Goal: Task Accomplishment & Management: Use online tool/utility

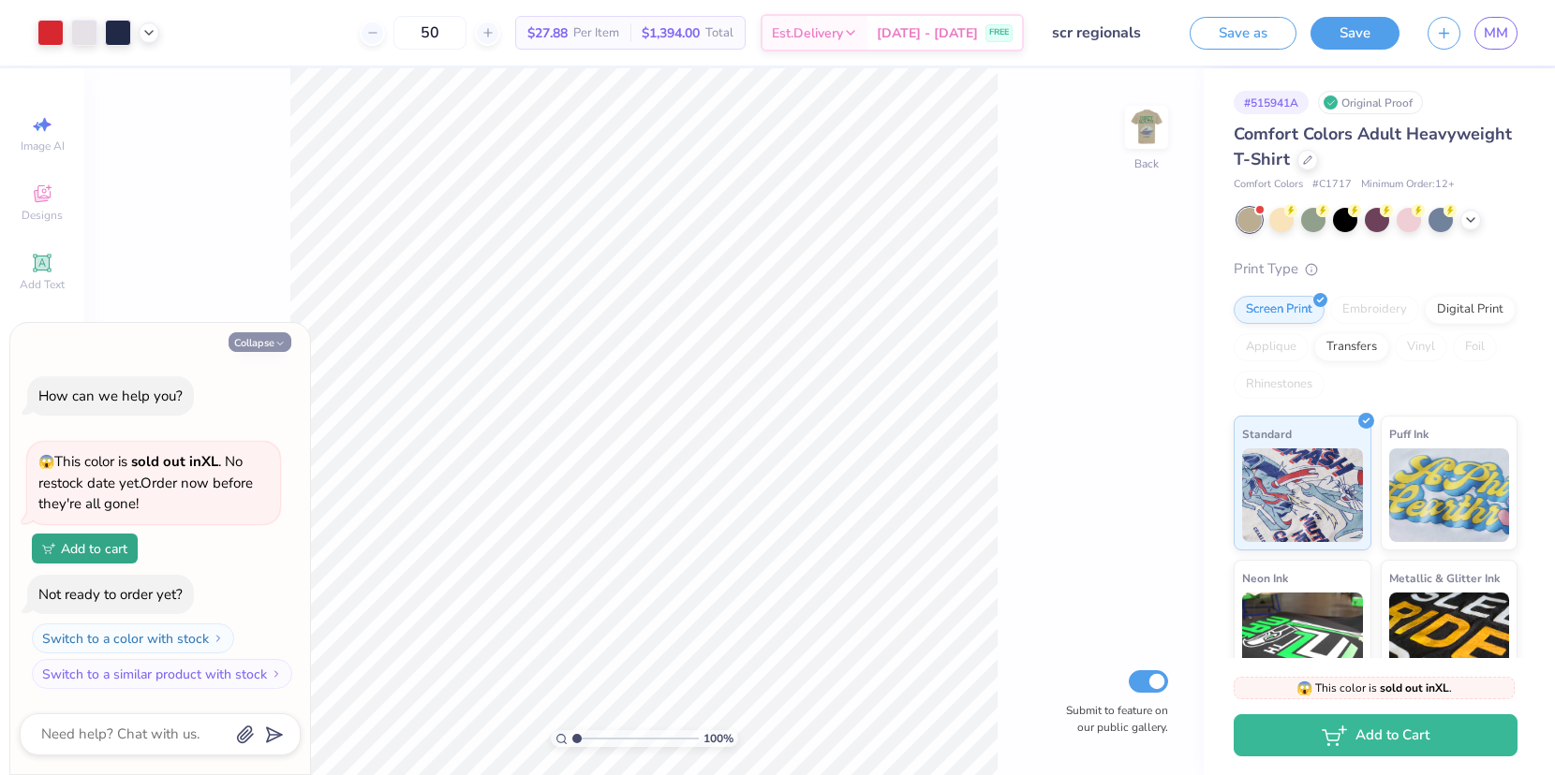
click at [262, 345] on button "Collapse" at bounding box center [260, 342] width 63 height 20
type textarea "x"
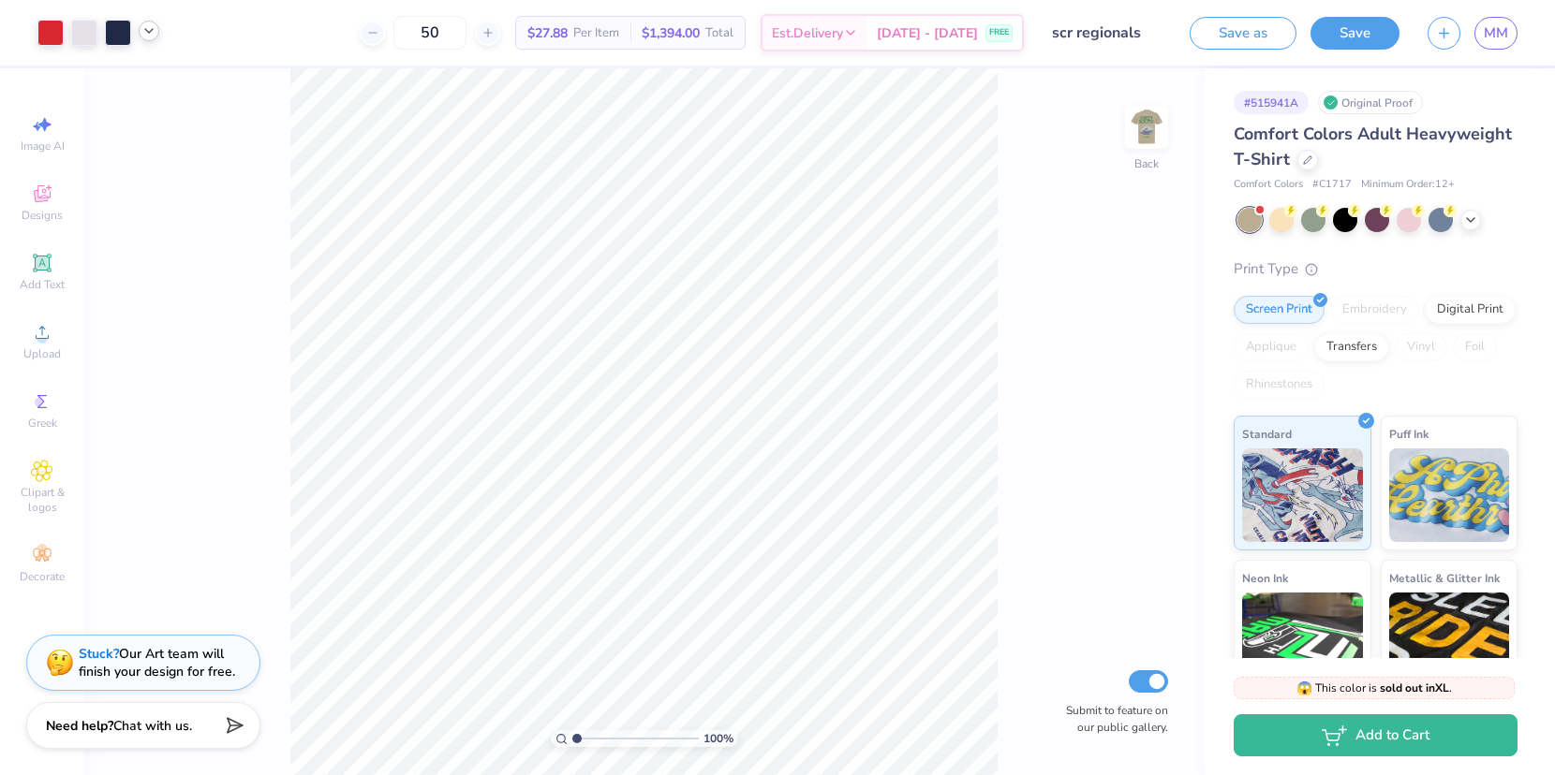
click at [145, 37] on icon at bounding box center [148, 30] width 15 height 15
click at [150, 36] on icon at bounding box center [148, 30] width 15 height 15
click at [1161, 114] on img at bounding box center [1146, 127] width 75 height 75
click at [460, 33] on input "50" at bounding box center [429, 33] width 73 height 34
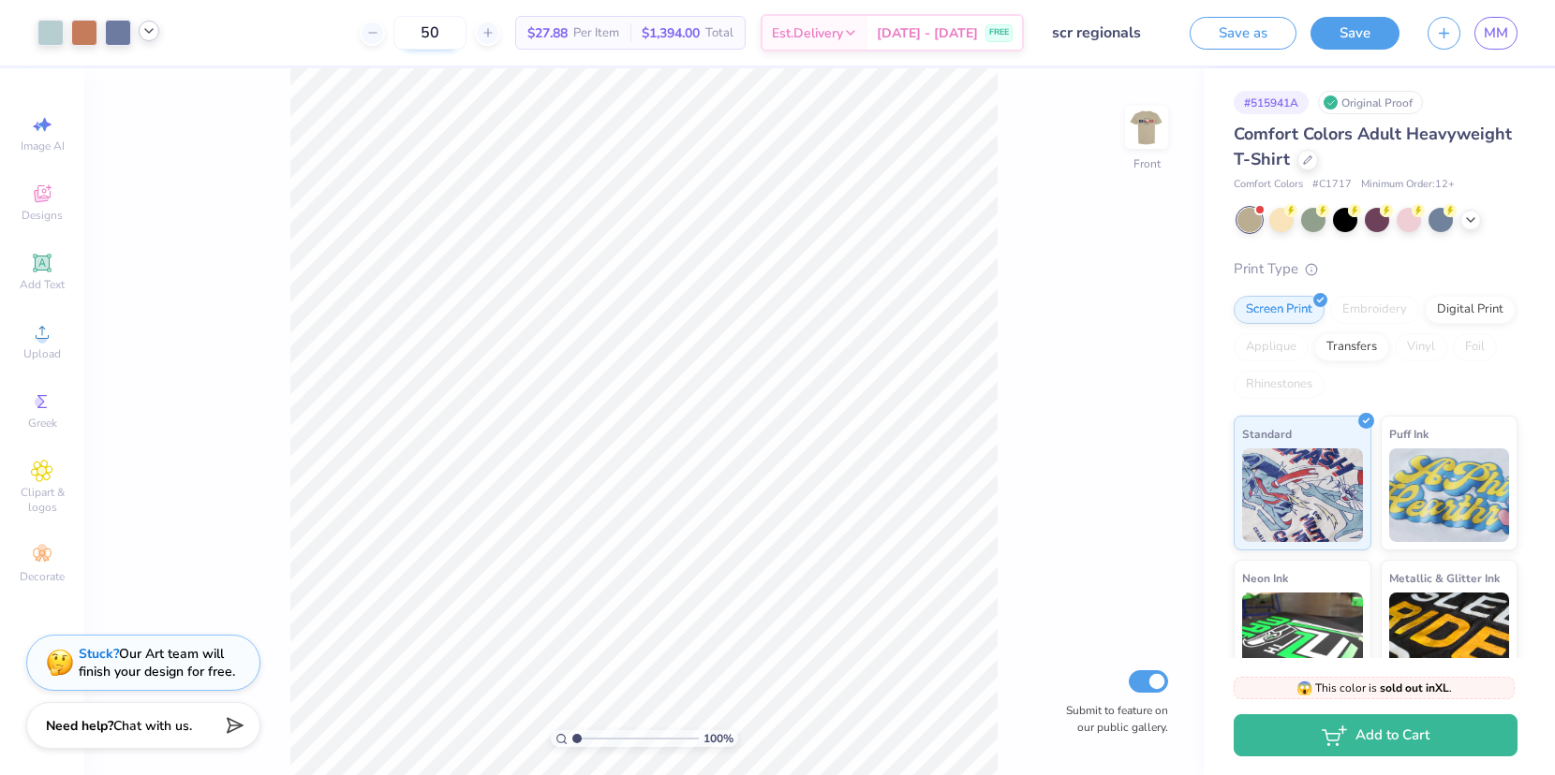
type input "5"
type input "100"
click at [1056, 145] on div "100 % Front Submit to feature on our public gallery." at bounding box center [643, 421] width 1119 height 707
click at [1144, 127] on img at bounding box center [1146, 127] width 75 height 75
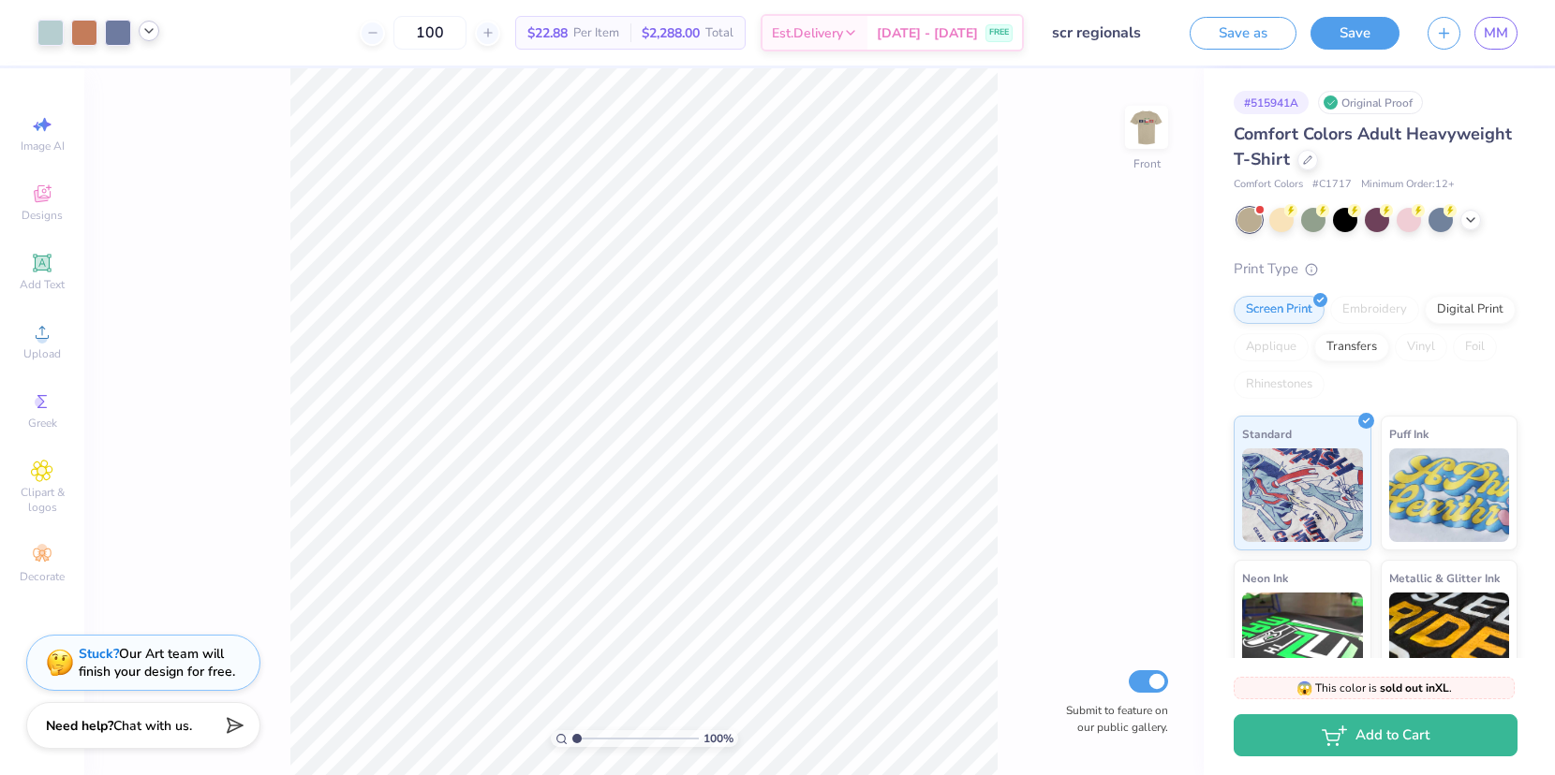
click at [1144, 127] on img at bounding box center [1146, 127] width 37 height 37
click at [1467, 225] on div at bounding box center [1470, 218] width 21 height 21
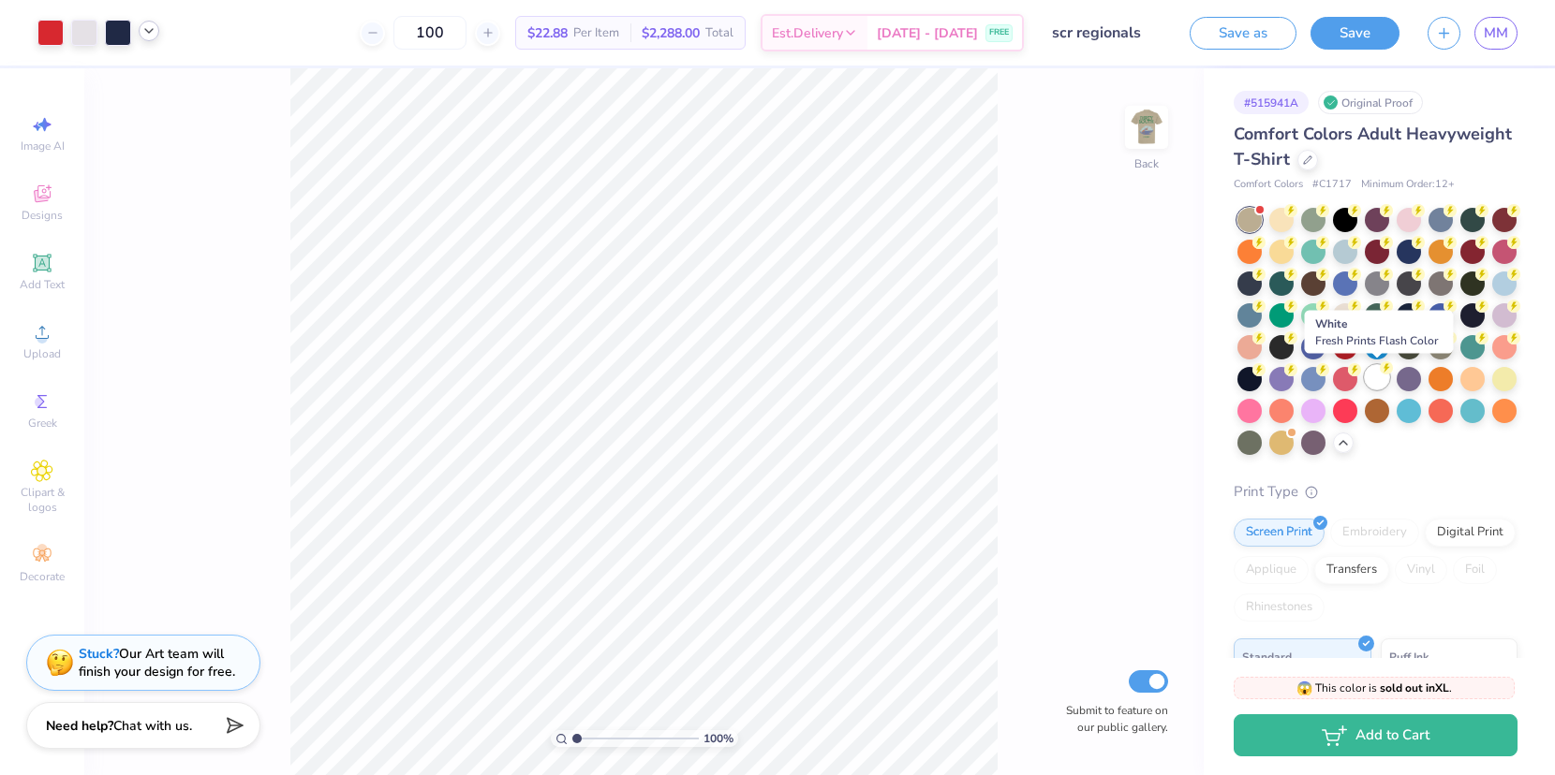
click at [1384, 376] on div at bounding box center [1376, 377] width 24 height 24
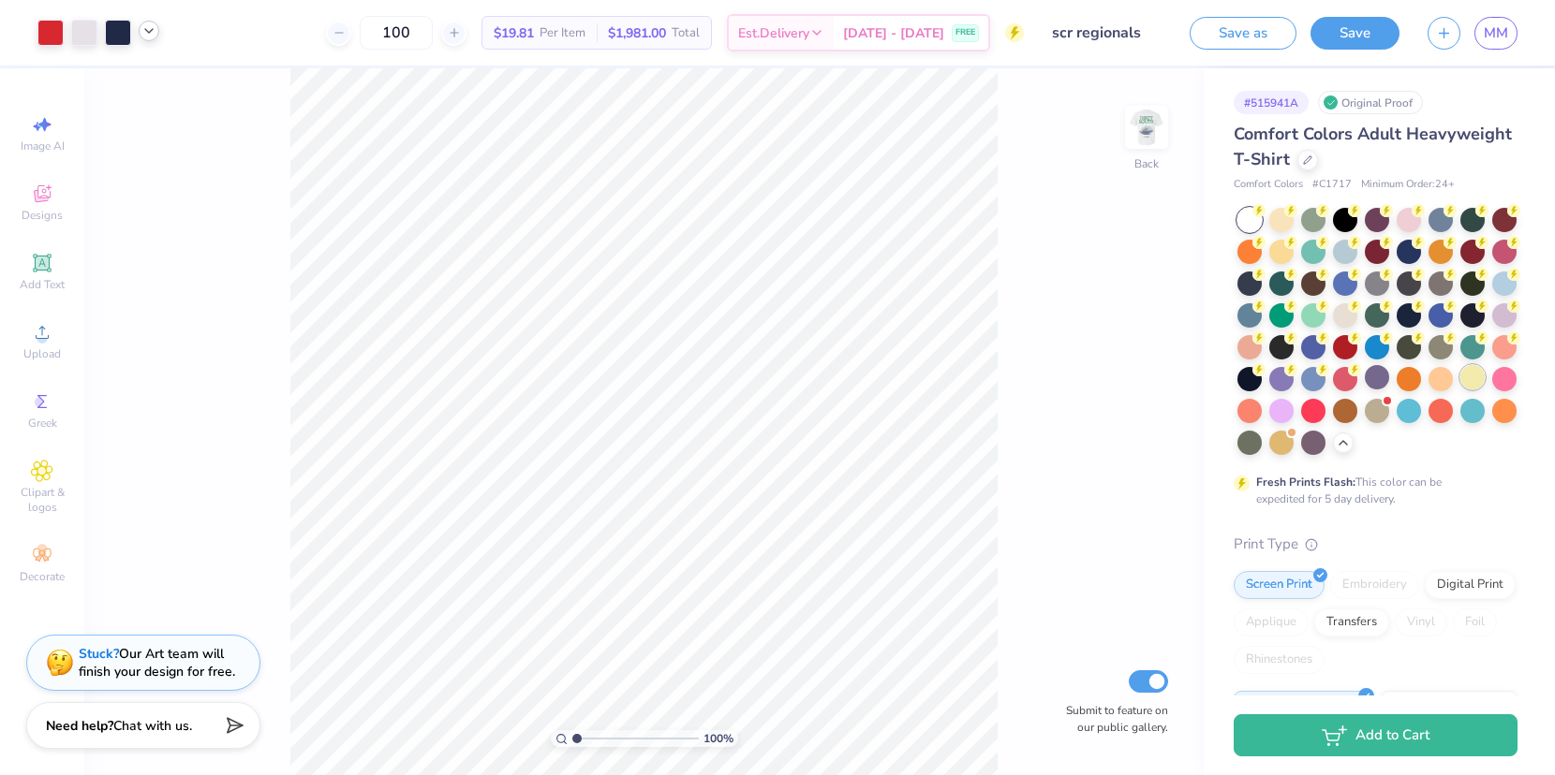
click at [1474, 381] on div at bounding box center [1472, 377] width 24 height 24
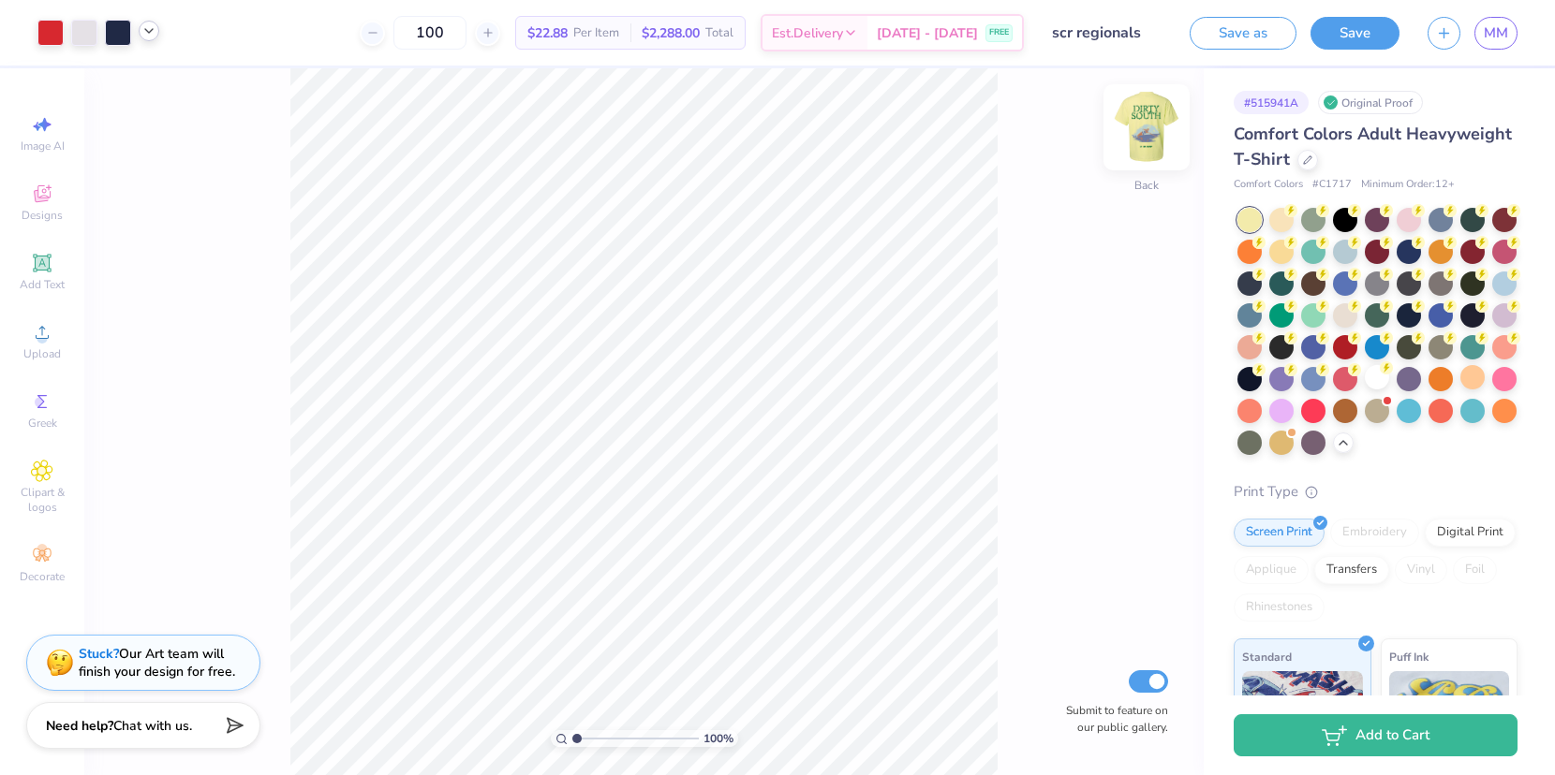
click at [1157, 126] on img at bounding box center [1146, 127] width 75 height 75
click at [1157, 126] on img at bounding box center [1146, 127] width 37 height 37
click at [1281, 286] on div at bounding box center [1281, 282] width 24 height 24
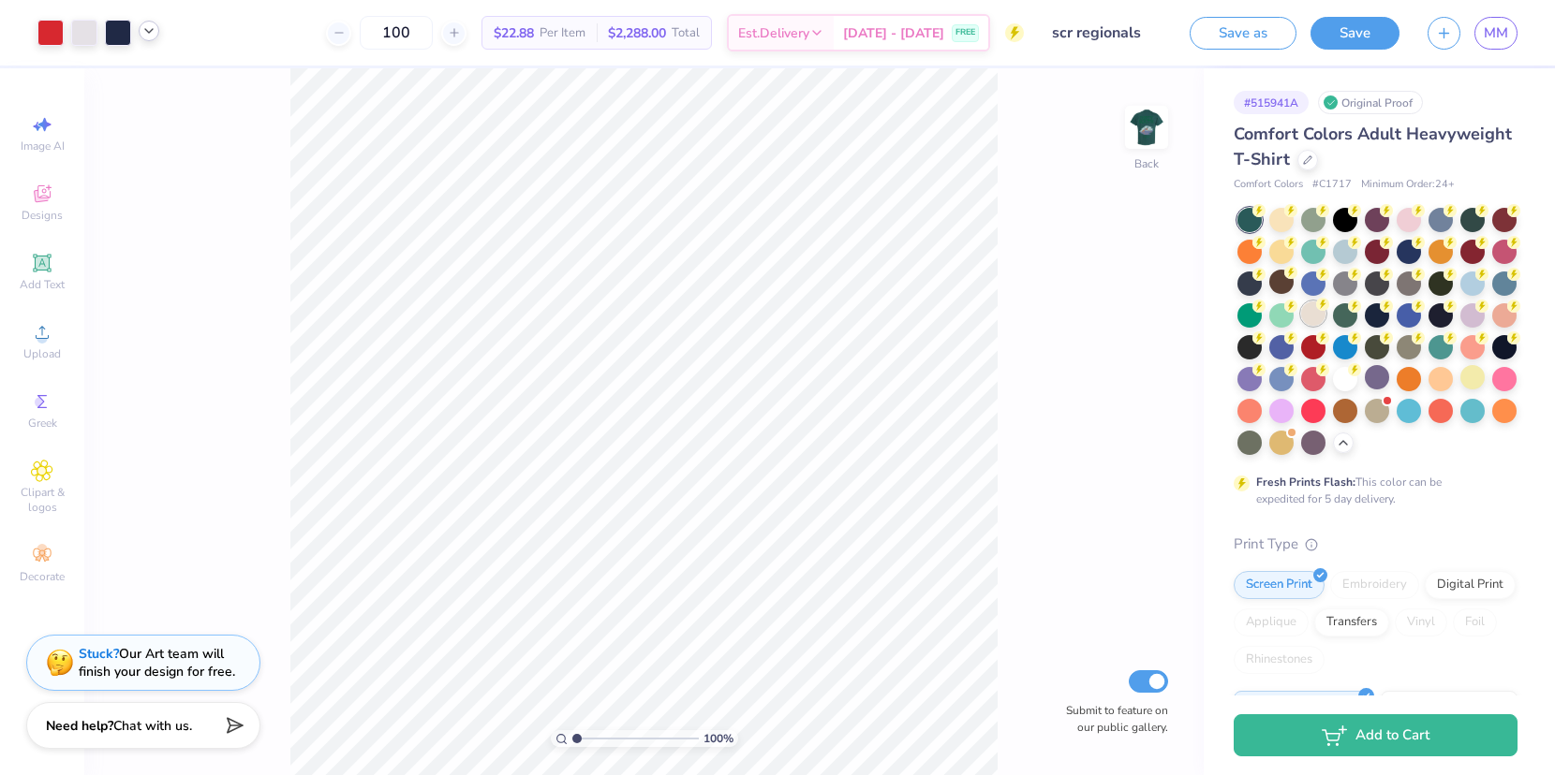
click at [1310, 315] on div at bounding box center [1313, 314] width 24 height 24
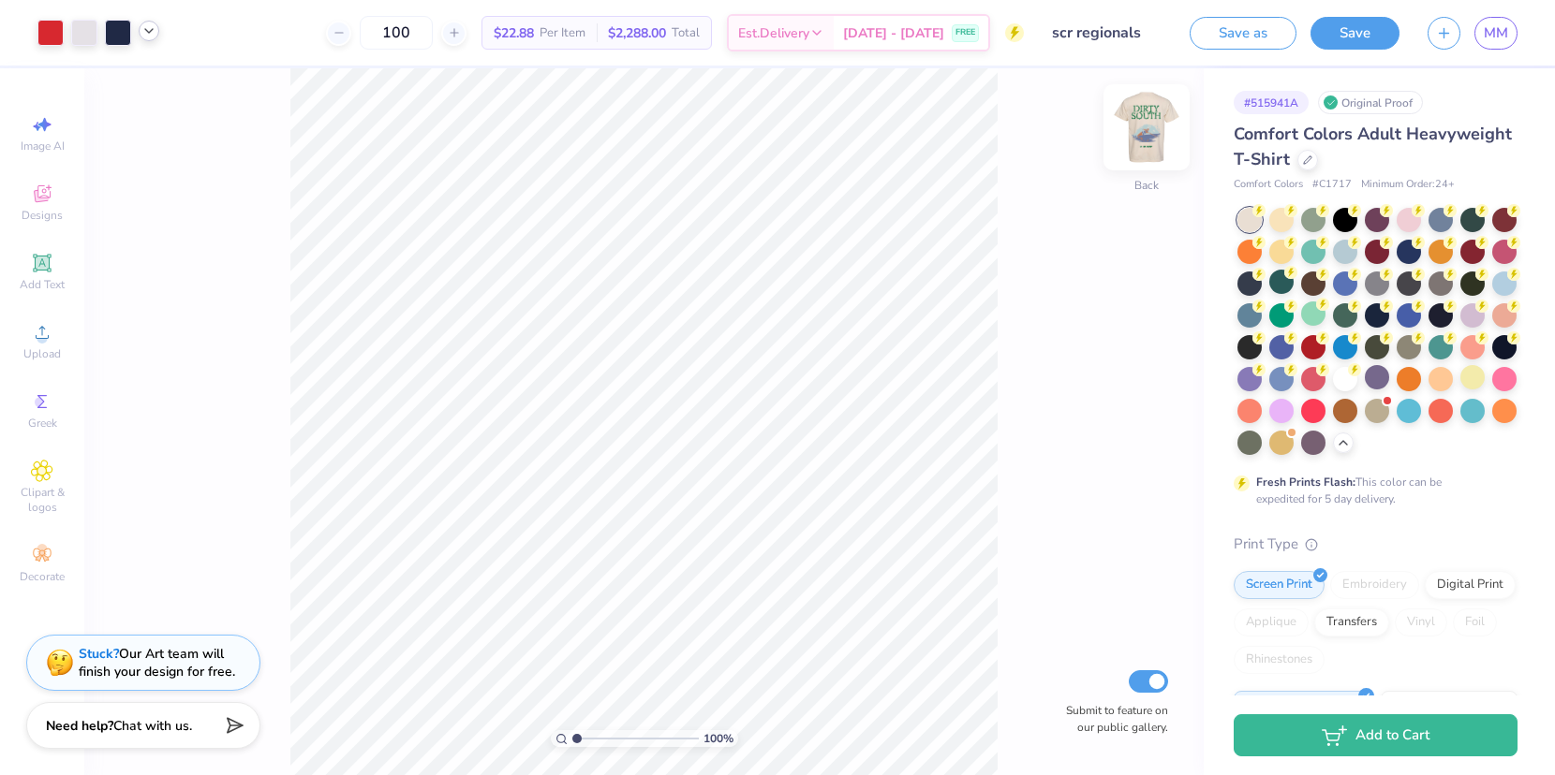
click at [1135, 130] on img at bounding box center [1146, 127] width 75 height 75
click at [1135, 130] on img at bounding box center [1146, 127] width 37 height 37
click at [1149, 675] on input "Submit to feature on our public gallery." at bounding box center [1147, 682] width 39 height 22
checkbox input "false"
click at [1504, 418] on div at bounding box center [1504, 409] width 24 height 24
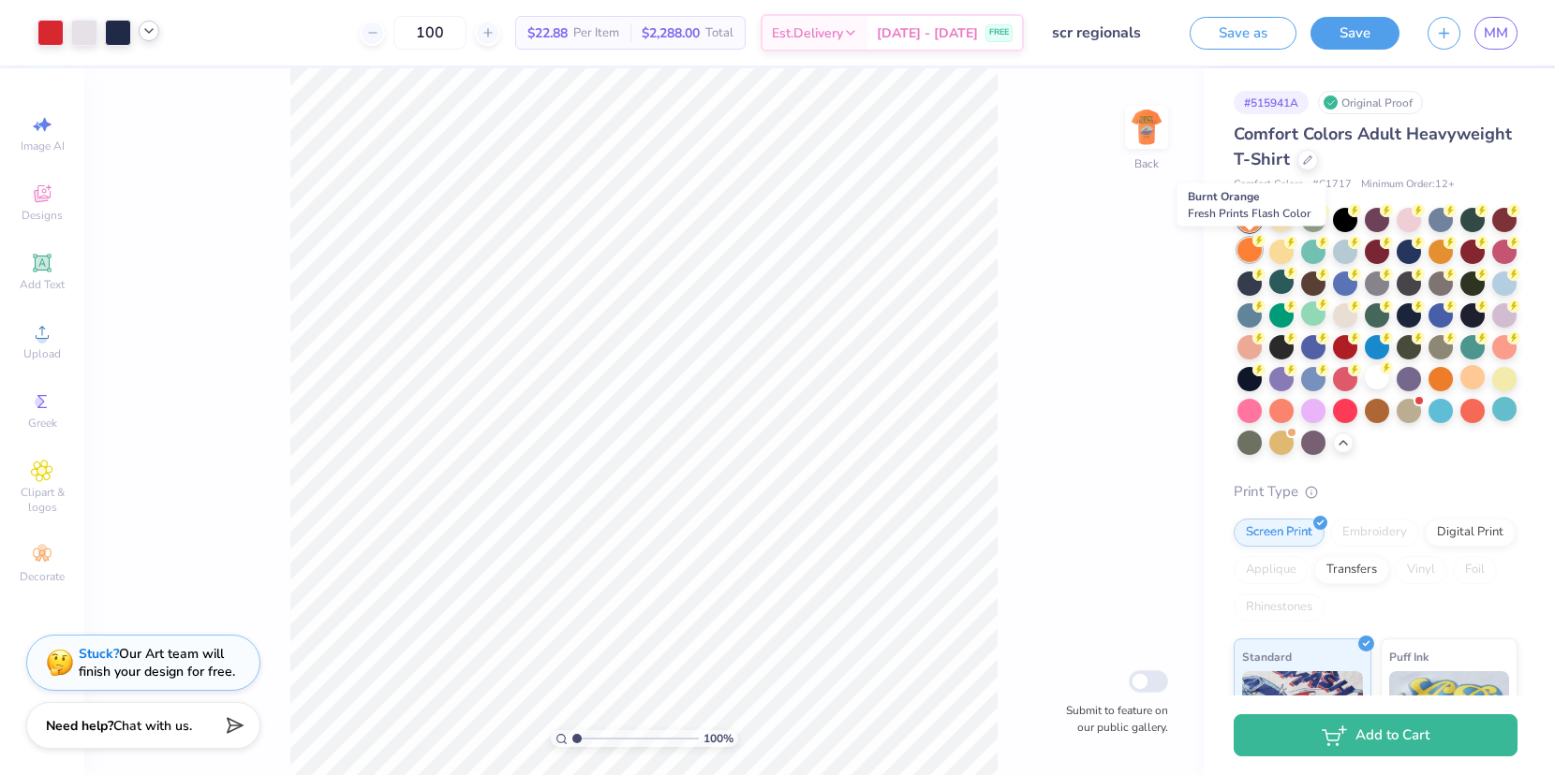
click at [1251, 246] on div at bounding box center [1249, 250] width 24 height 24
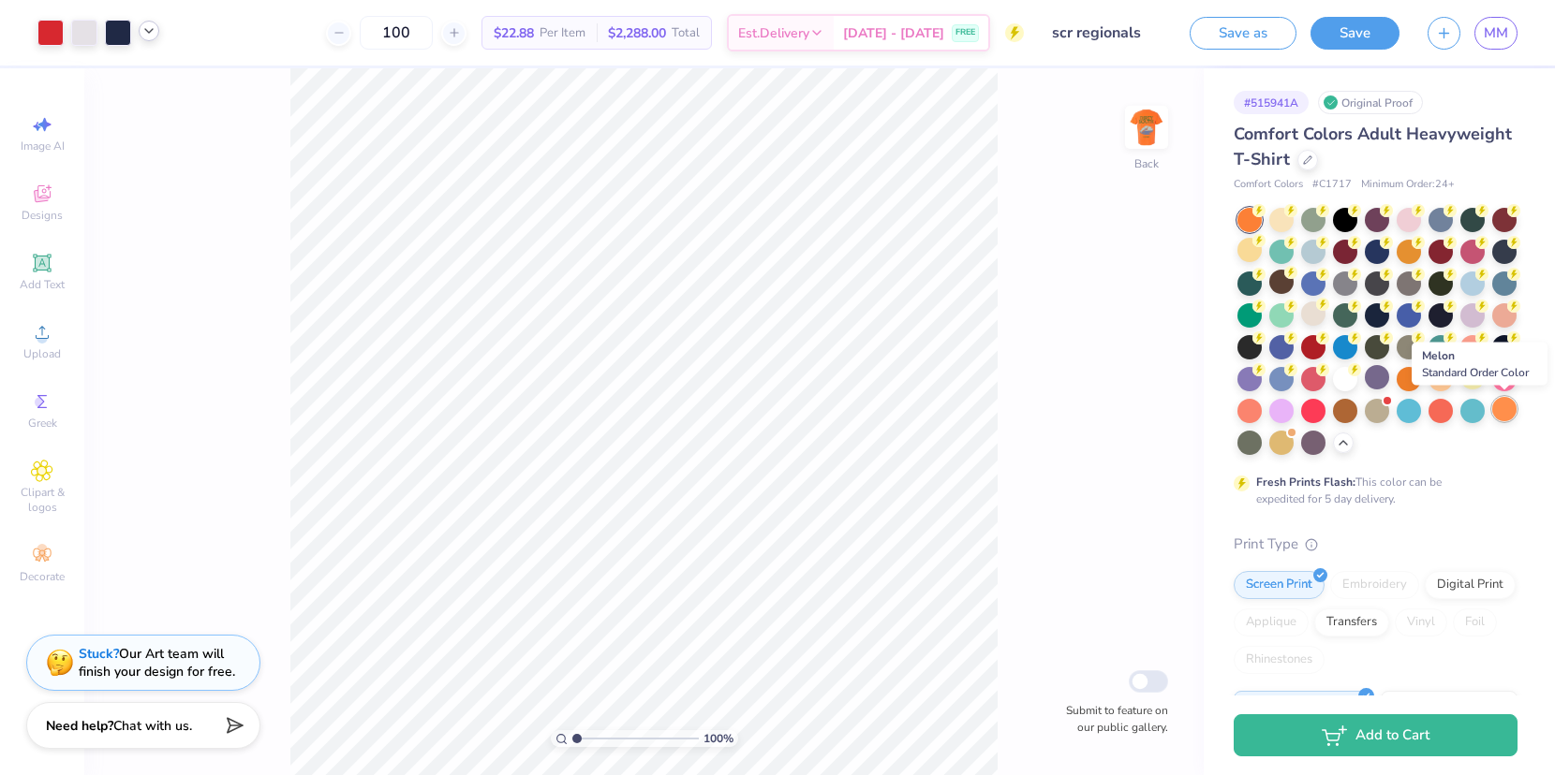
click at [1510, 408] on div at bounding box center [1504, 409] width 24 height 24
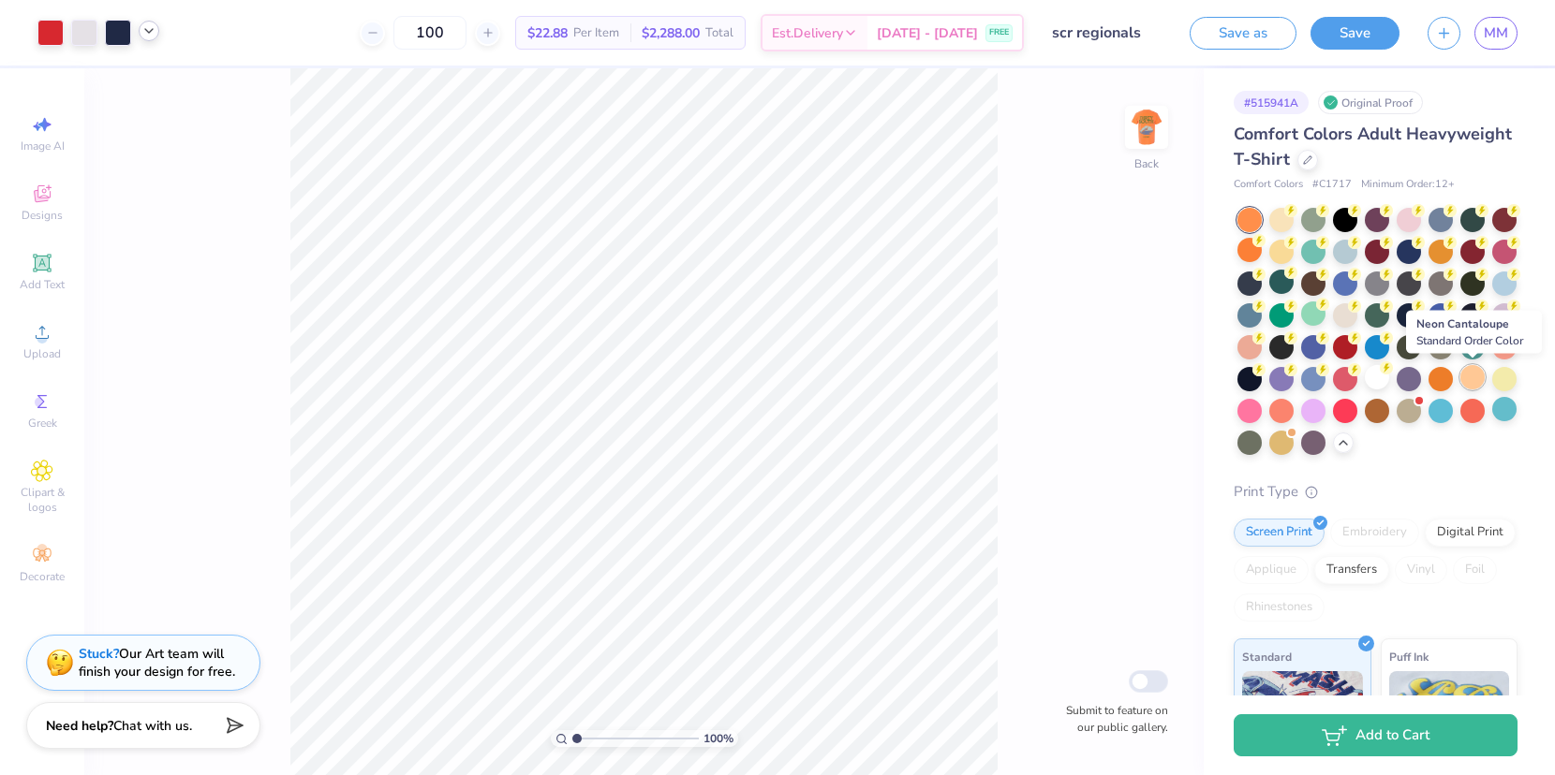
click at [1469, 376] on div at bounding box center [1472, 377] width 24 height 24
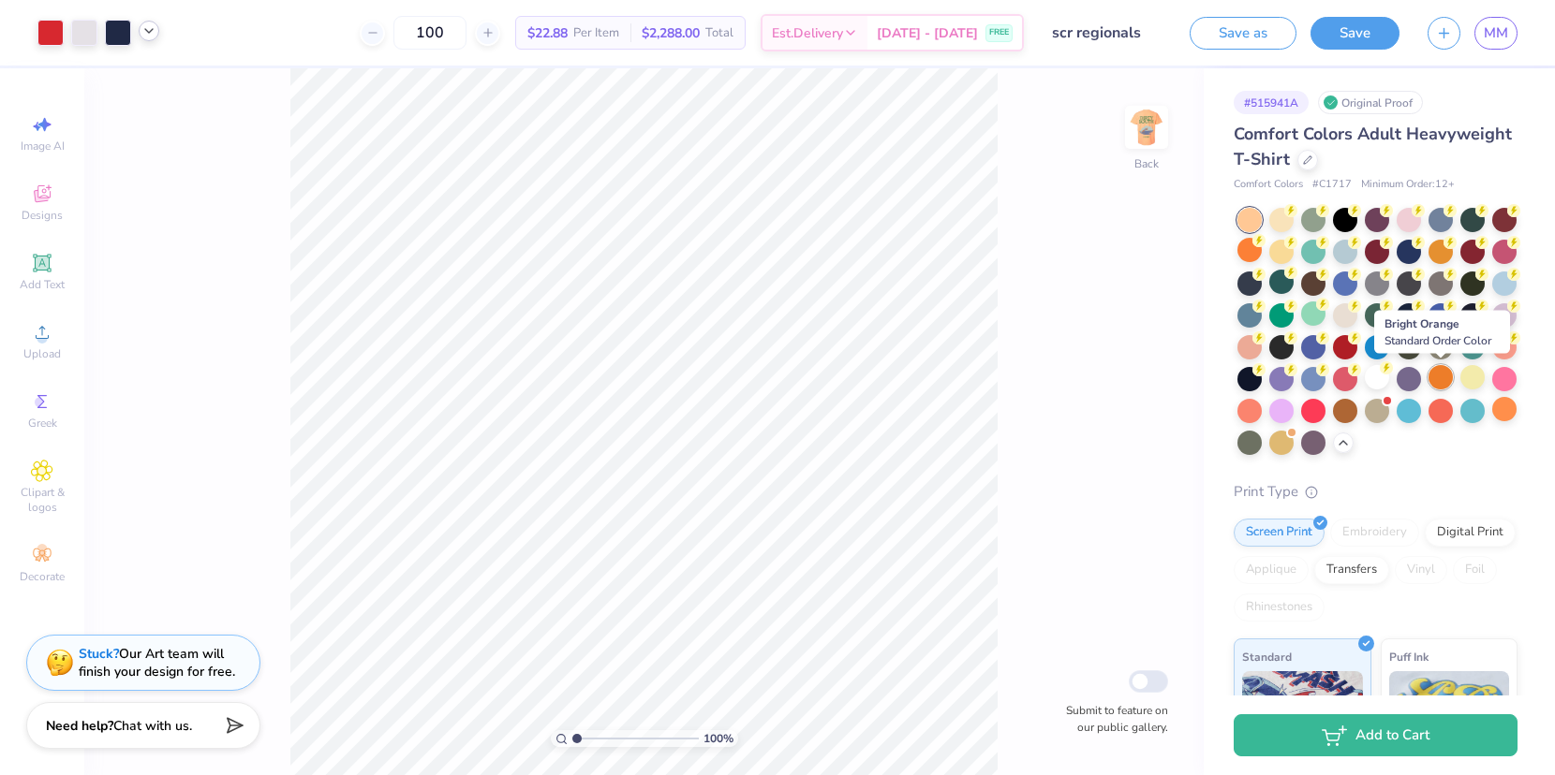
click at [1438, 372] on div at bounding box center [1440, 377] width 24 height 24
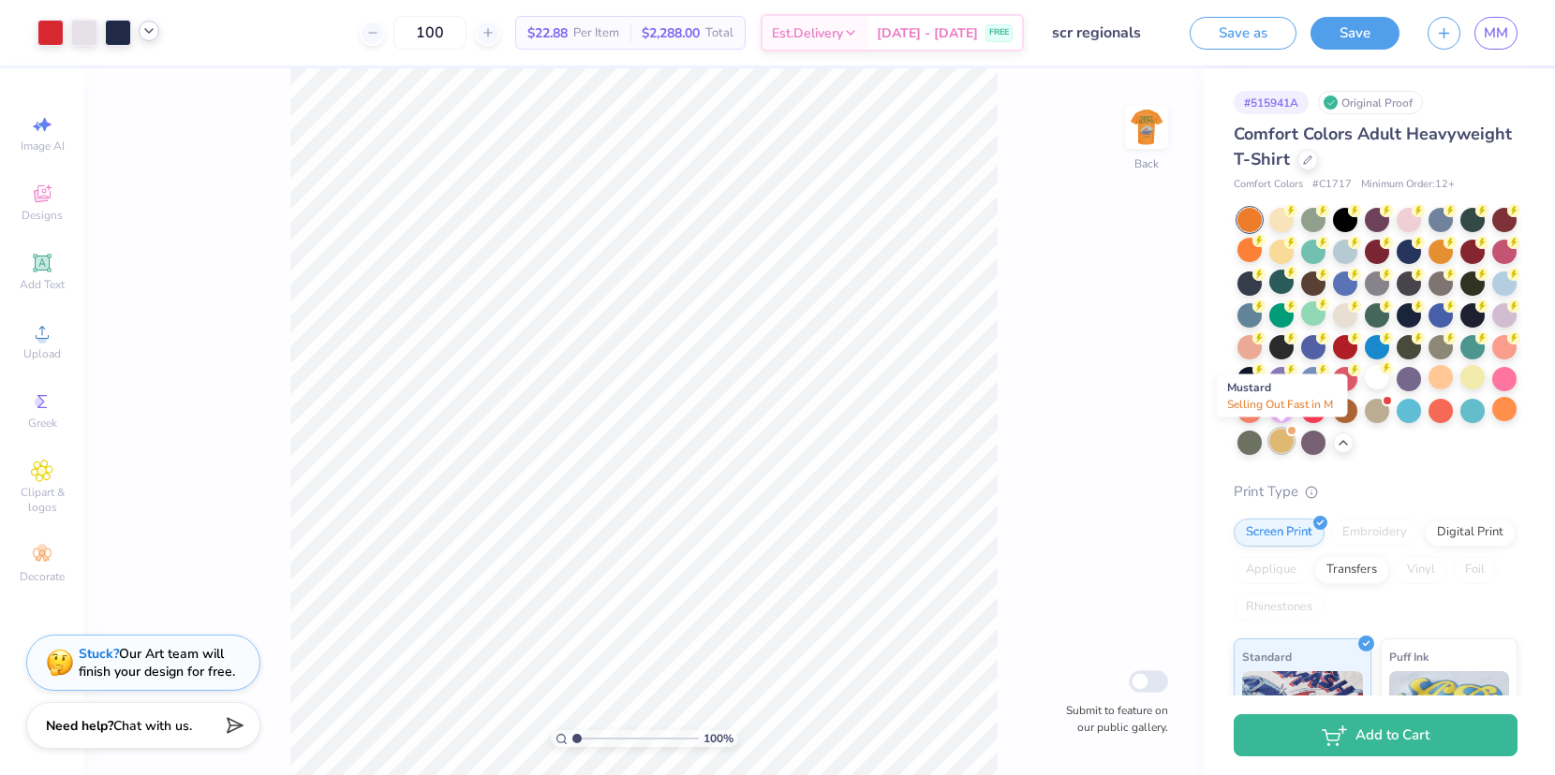
click at [1278, 450] on div at bounding box center [1281, 441] width 24 height 24
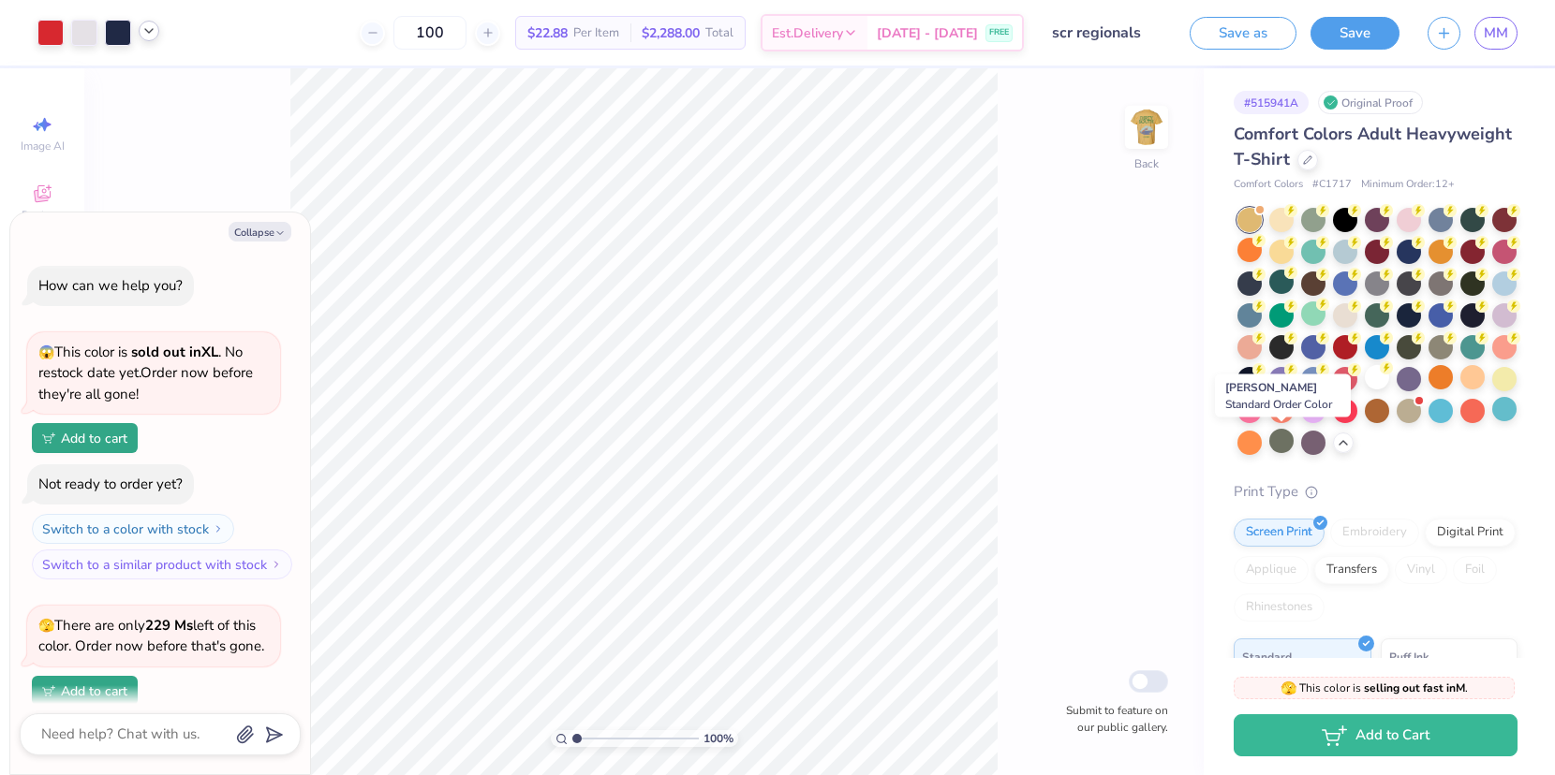
scroll to position [142, 0]
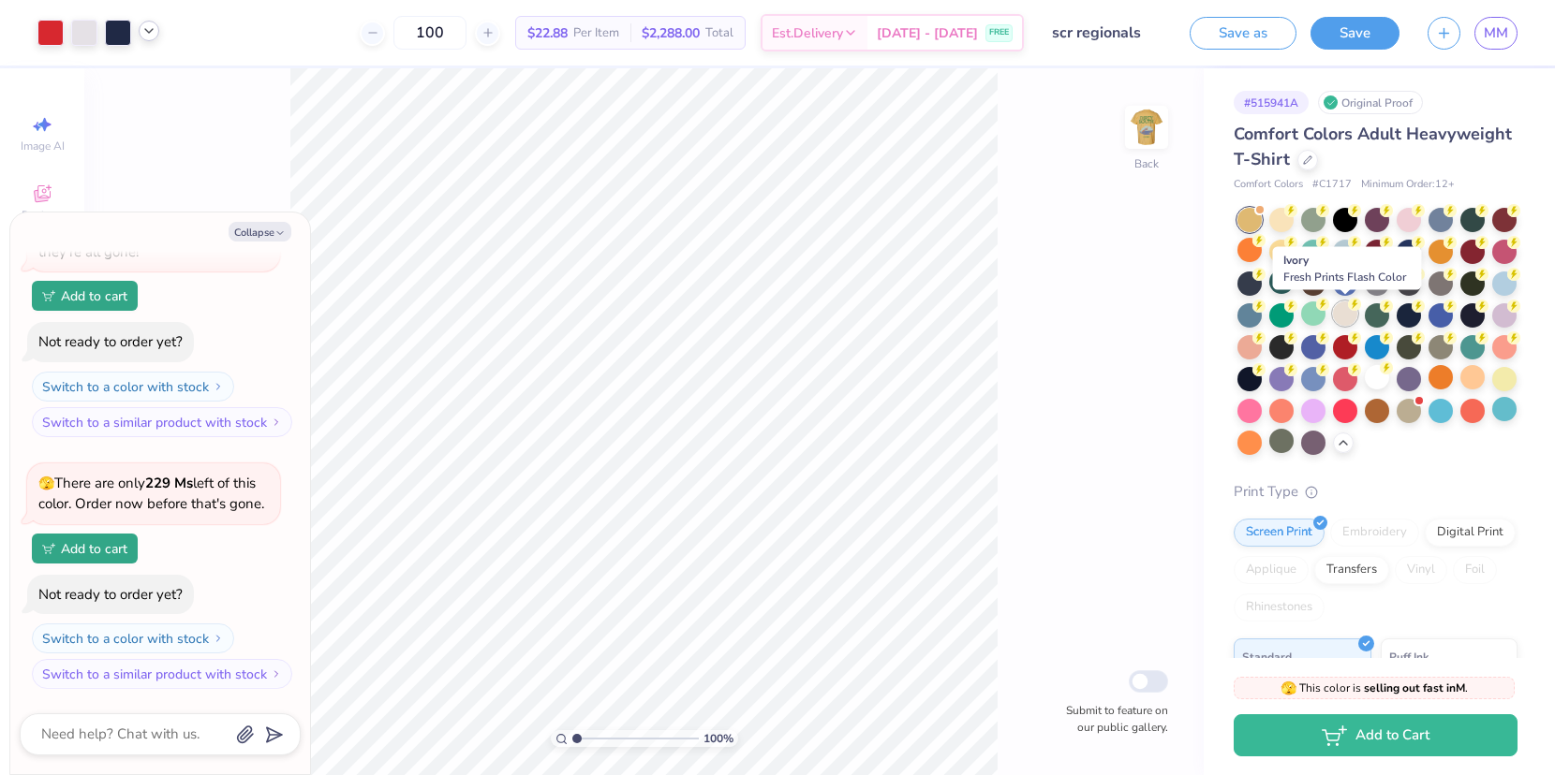
click at [1343, 317] on div at bounding box center [1345, 314] width 24 height 24
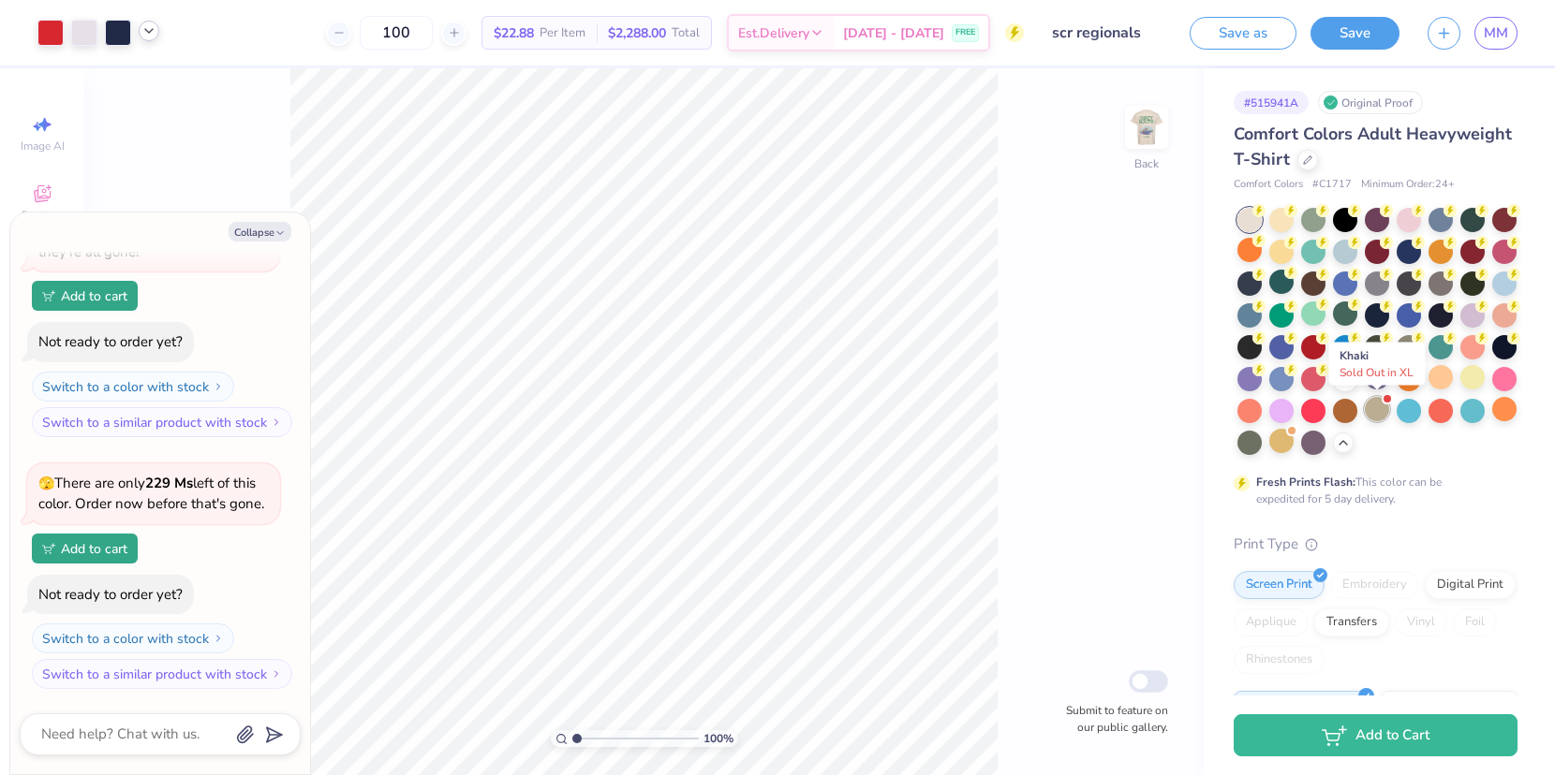
click at [1377, 410] on div at bounding box center [1376, 409] width 24 height 24
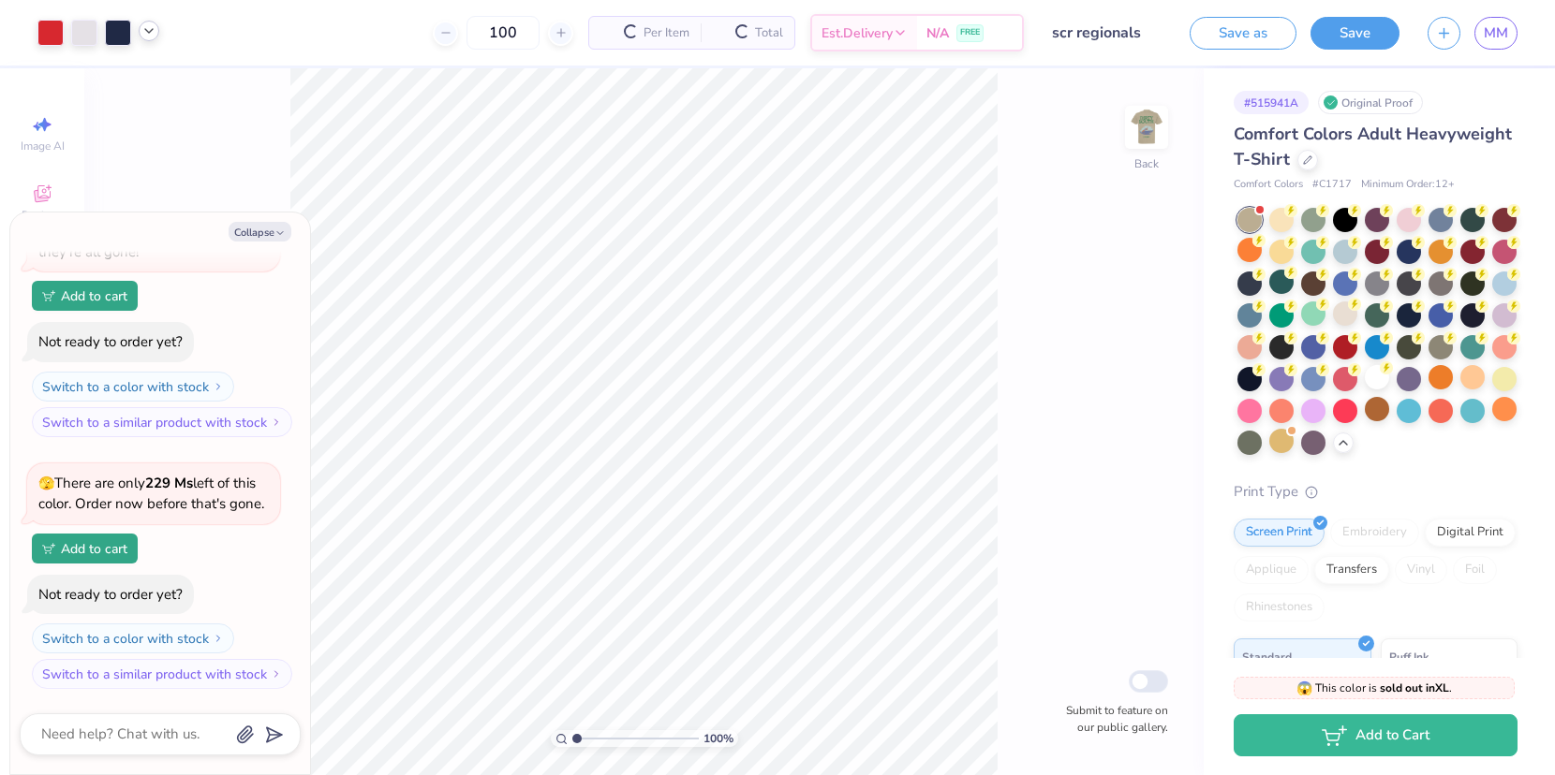
scroll to position [416, 0]
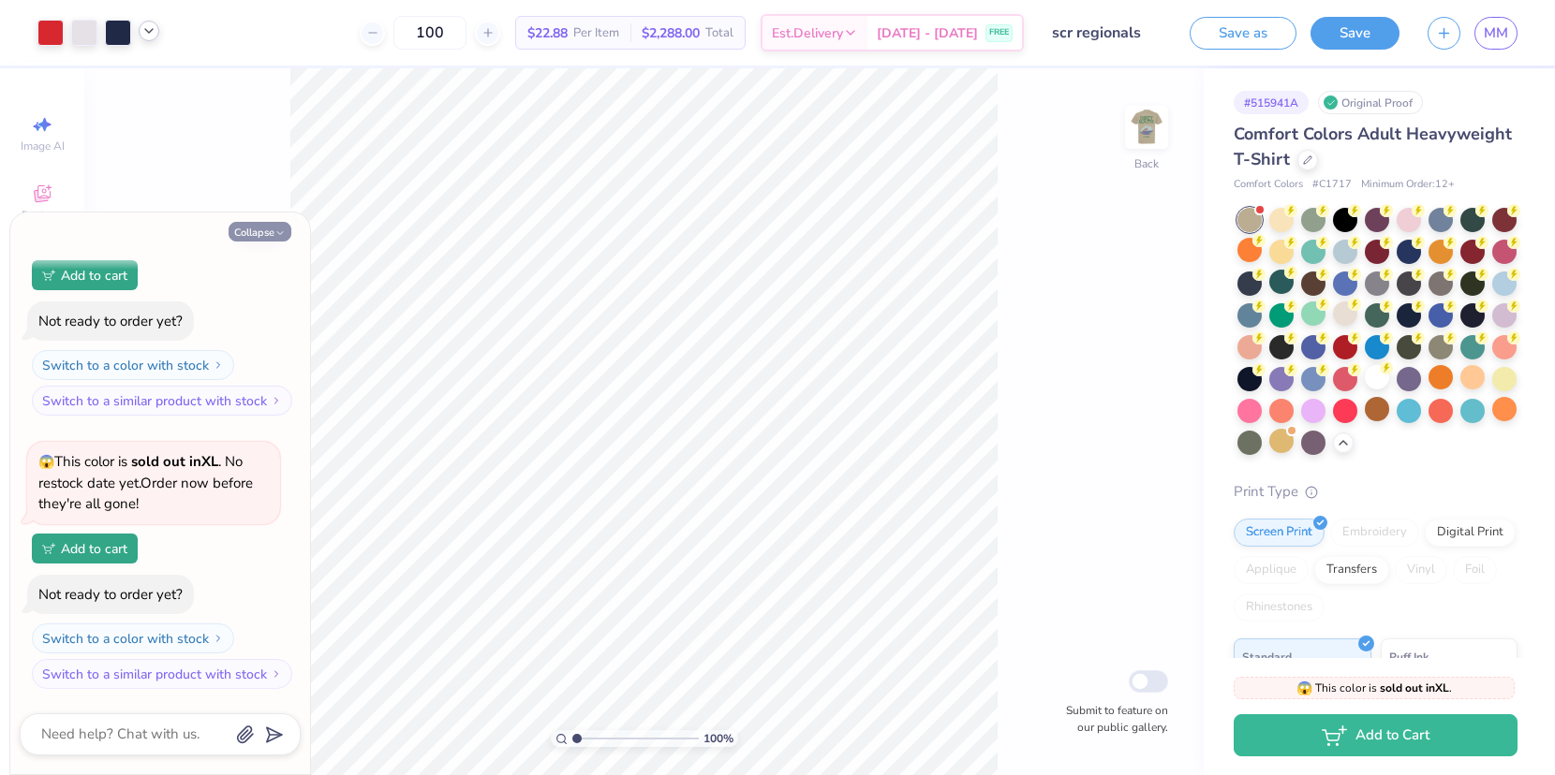
click at [268, 233] on button "Collapse" at bounding box center [260, 232] width 63 height 20
type textarea "x"
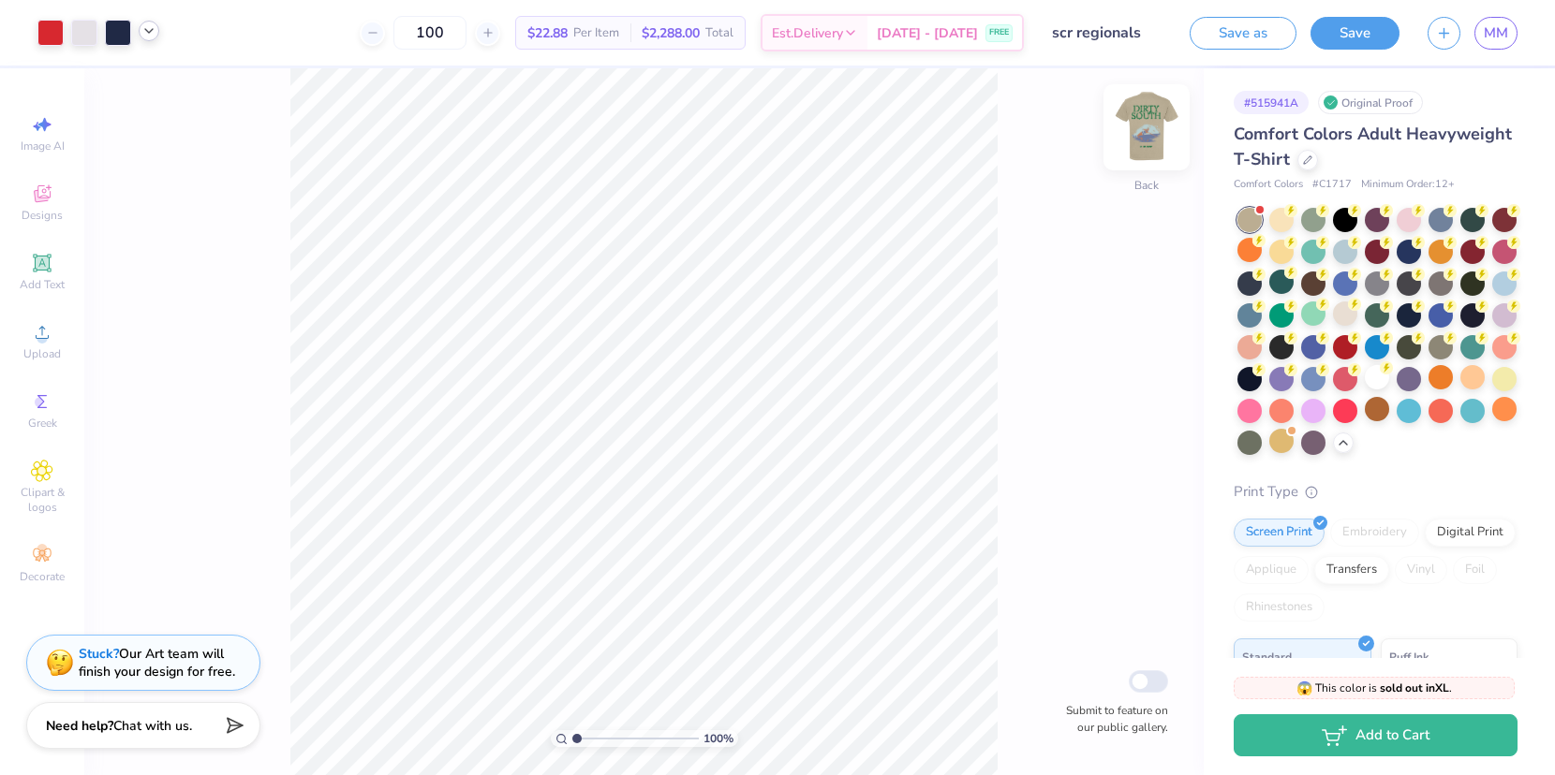
click at [1155, 140] on img at bounding box center [1146, 127] width 75 height 75
click at [1155, 140] on img at bounding box center [1146, 127] width 37 height 37
click at [1154, 121] on img at bounding box center [1146, 127] width 75 height 75
click at [1154, 121] on img at bounding box center [1146, 127] width 37 height 37
click at [1143, 127] on img at bounding box center [1146, 127] width 75 height 75
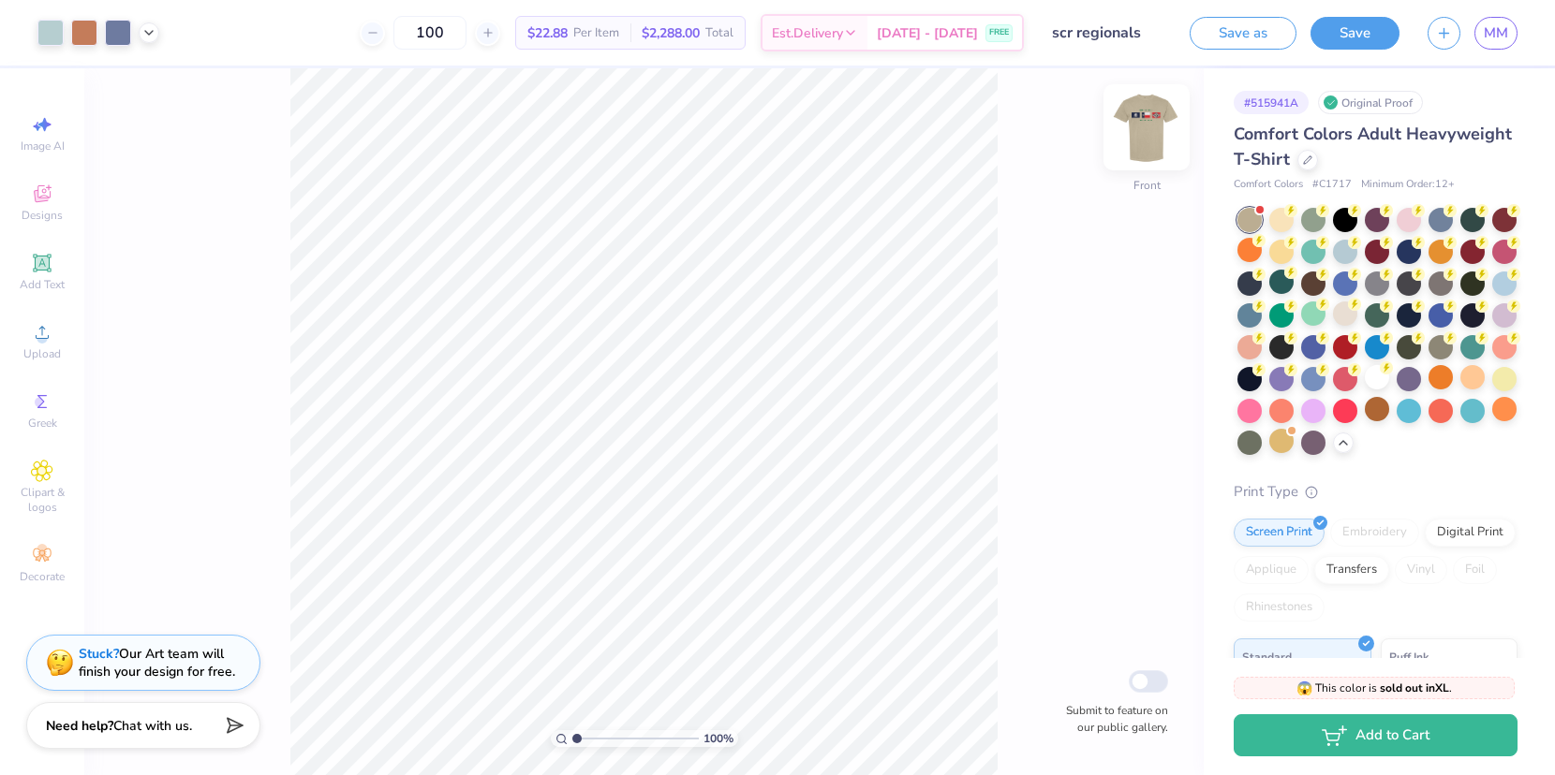
click at [1152, 136] on img at bounding box center [1146, 127] width 75 height 75
click at [1155, 130] on img at bounding box center [1146, 127] width 75 height 75
click at [1144, 159] on img at bounding box center [1146, 127] width 75 height 75
